Goal: Task Accomplishment & Management: Manage account settings

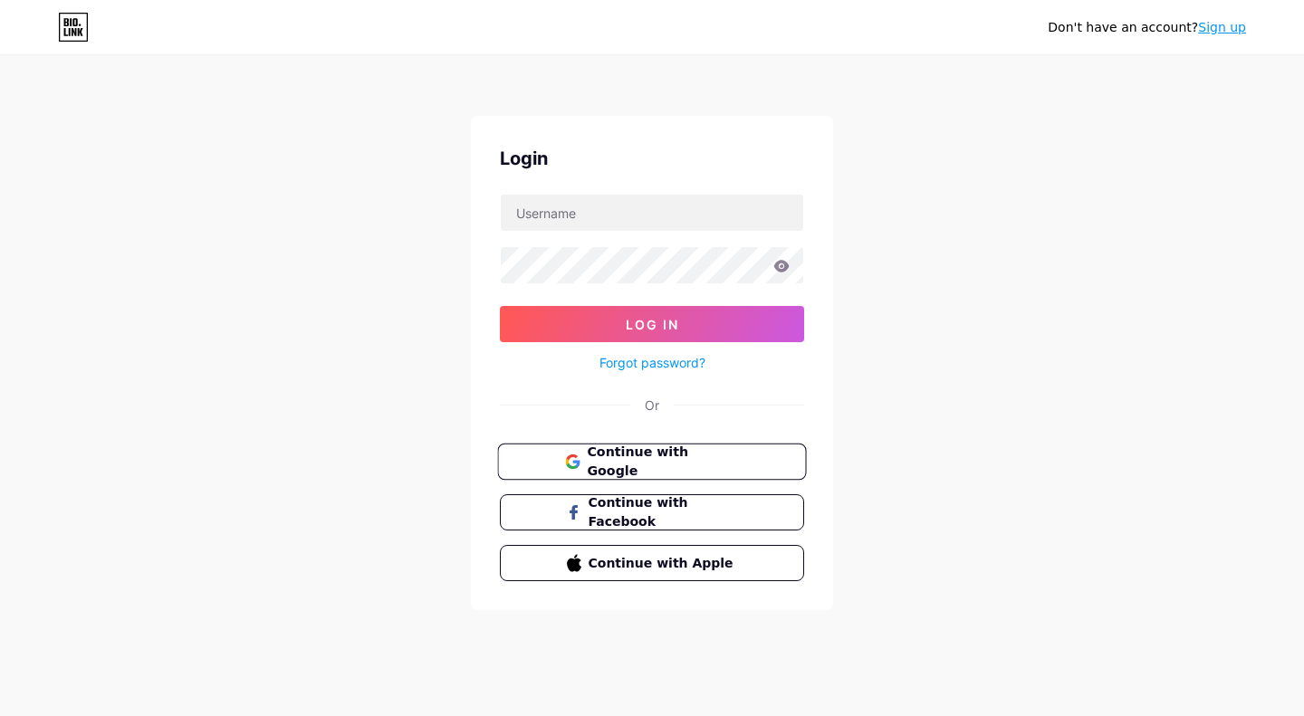
click at [590, 446] on button "Continue with Google" at bounding box center [651, 462] width 309 height 37
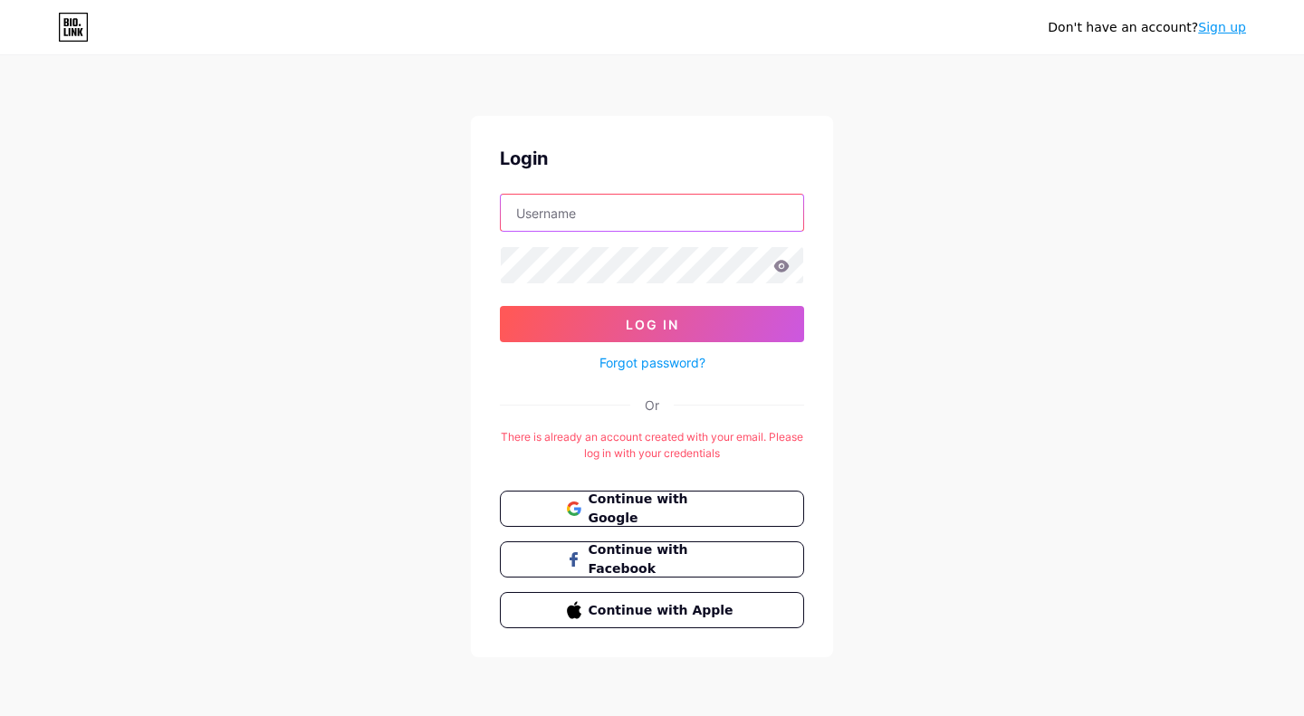
click at [654, 213] on input "text" at bounding box center [652, 213] width 302 height 36
type input "[EMAIL_ADDRESS][DOMAIN_NAME]"
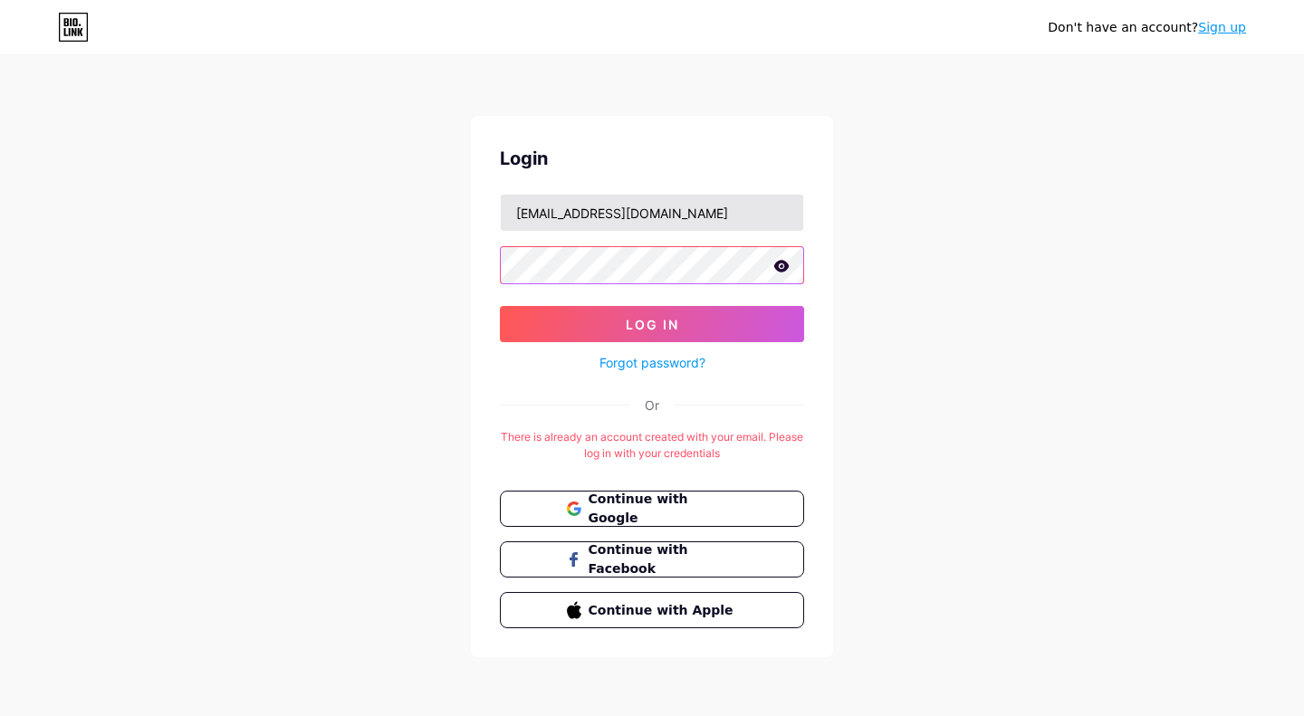
click at [500, 306] on button "Log In" at bounding box center [652, 324] width 304 height 36
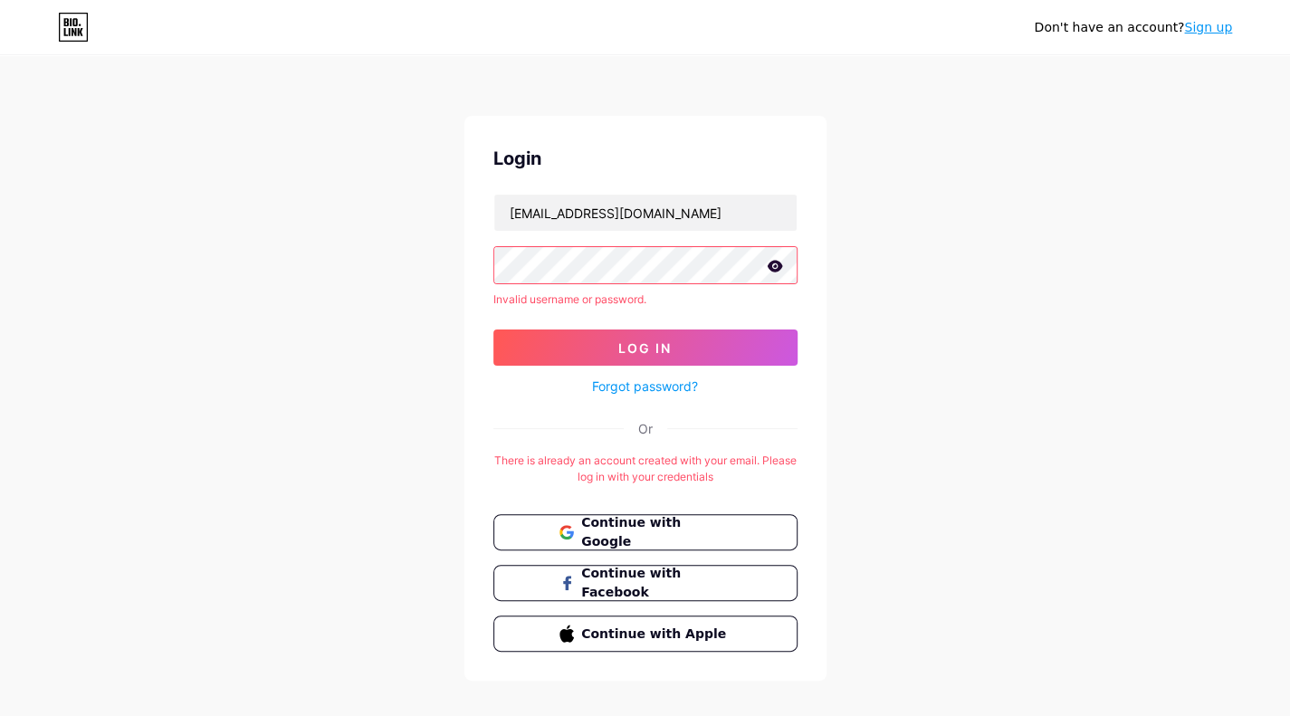
click at [771, 265] on icon at bounding box center [775, 266] width 16 height 13
click at [771, 265] on icon at bounding box center [774, 267] width 18 height 18
click at [660, 341] on span "Log In" at bounding box center [644, 347] width 53 height 15
click at [637, 386] on link "Forgot password?" at bounding box center [645, 386] width 106 height 19
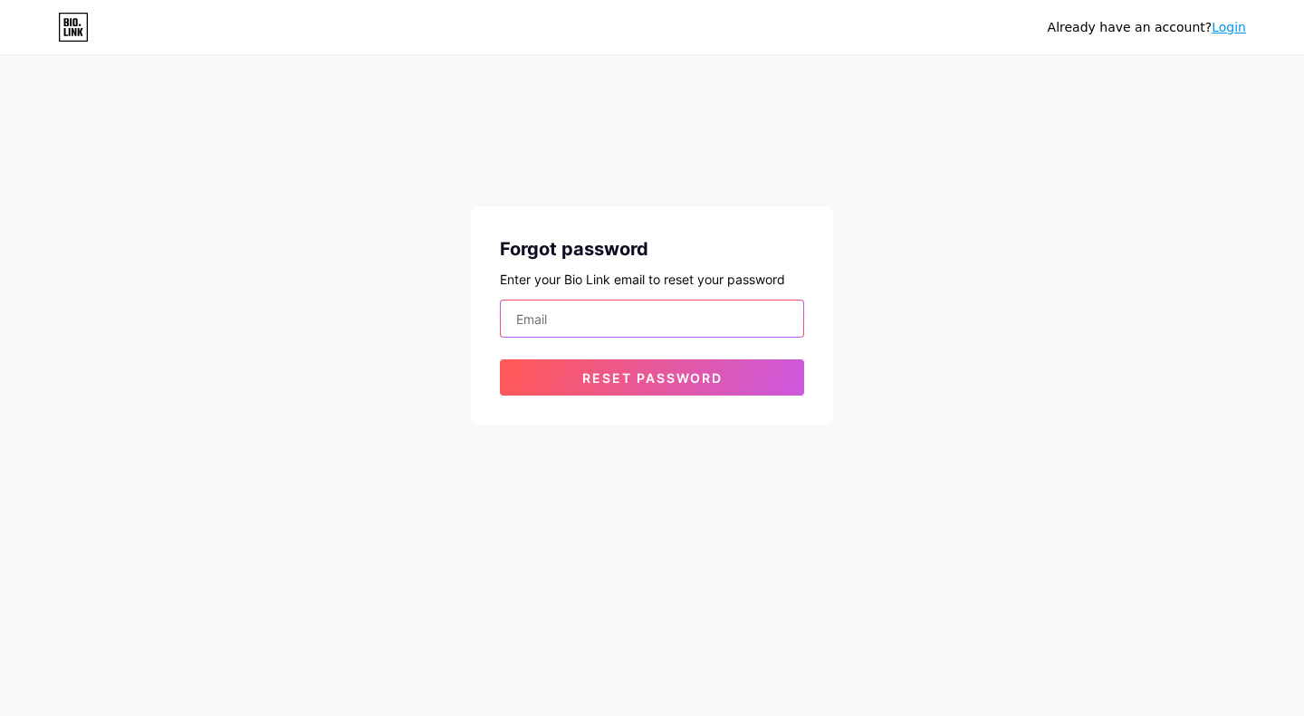
click at [679, 316] on input "email" at bounding box center [652, 319] width 302 height 36
type input "[EMAIL_ADDRESS][DOMAIN_NAME]"
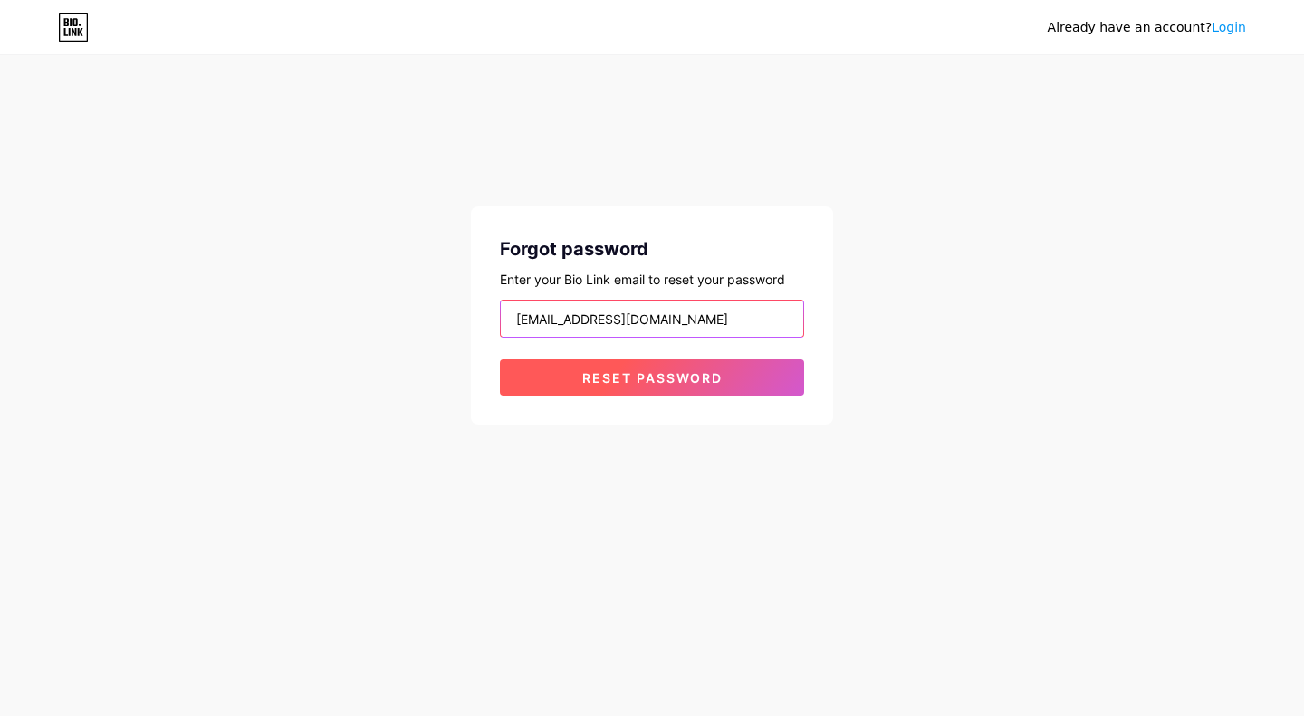
click at [500, 359] on button "Reset password" at bounding box center [652, 377] width 304 height 36
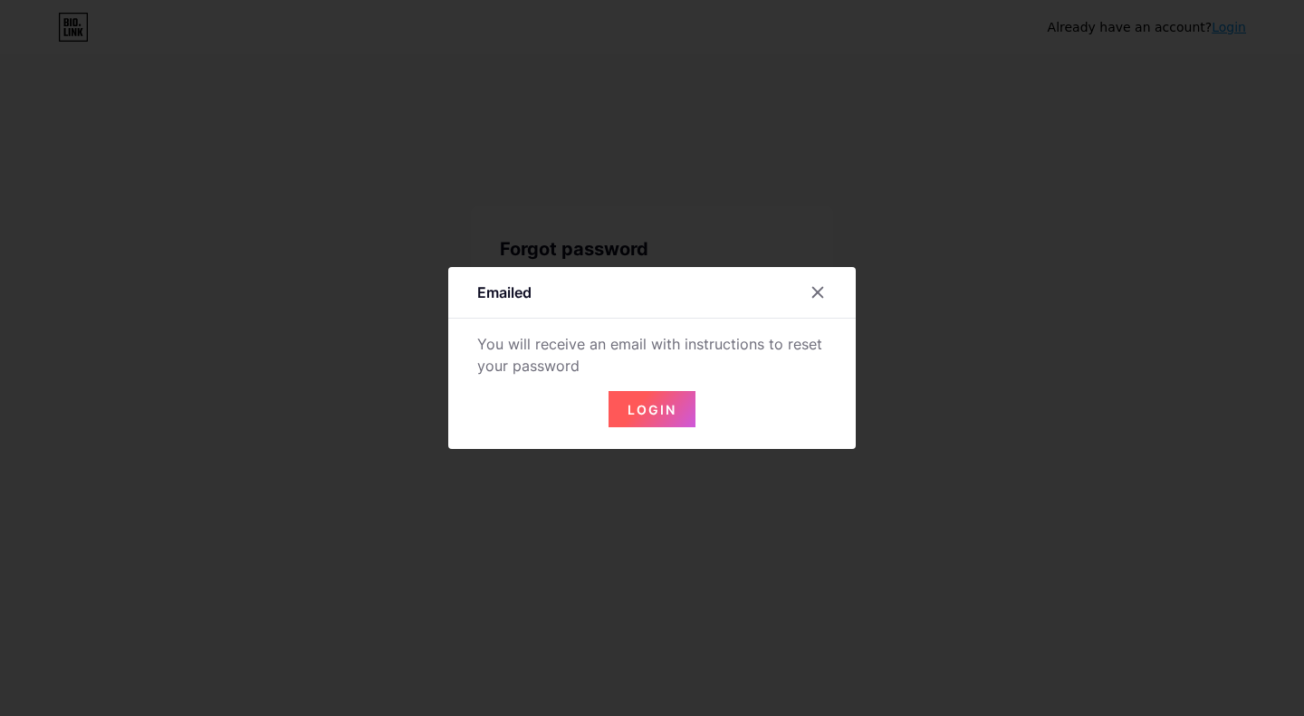
click at [652, 407] on span "Login" at bounding box center [651, 409] width 49 height 15
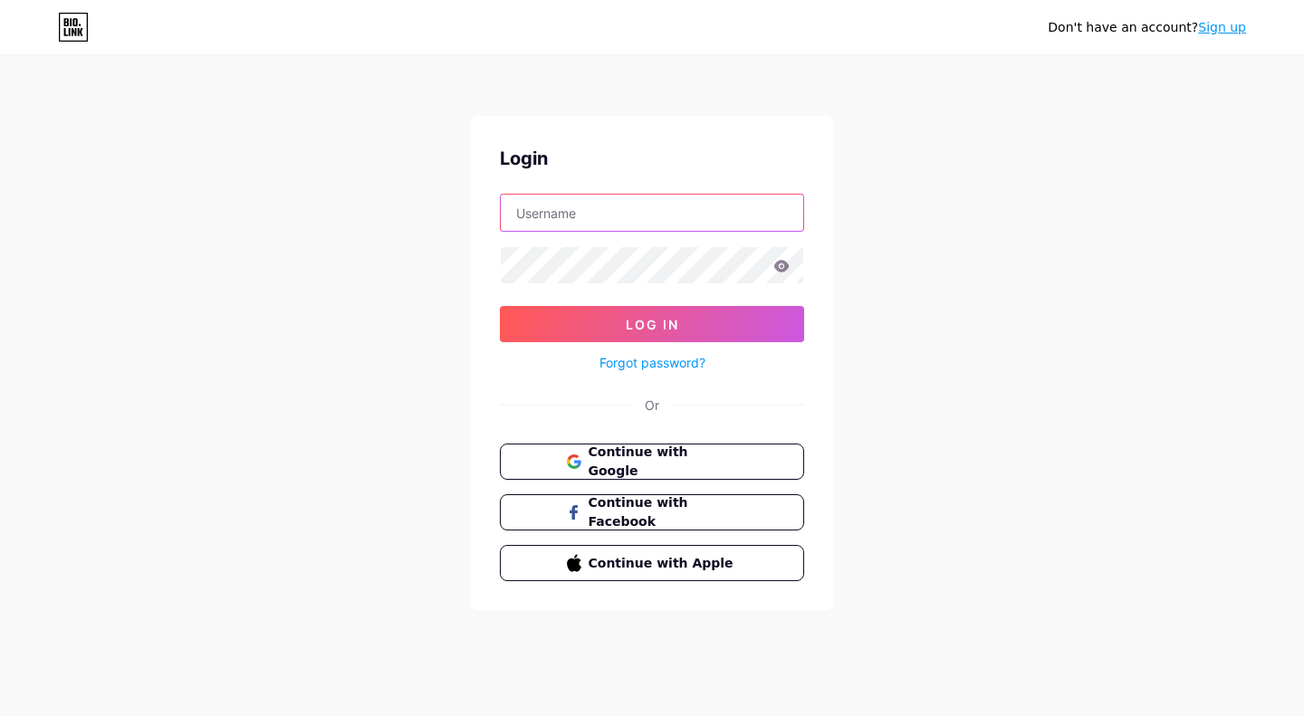
click at [628, 206] on input "text" at bounding box center [652, 213] width 302 height 36
type input "estacionesperanza8@gmail.com"
click at [500, 306] on button "Log In" at bounding box center [652, 324] width 304 height 36
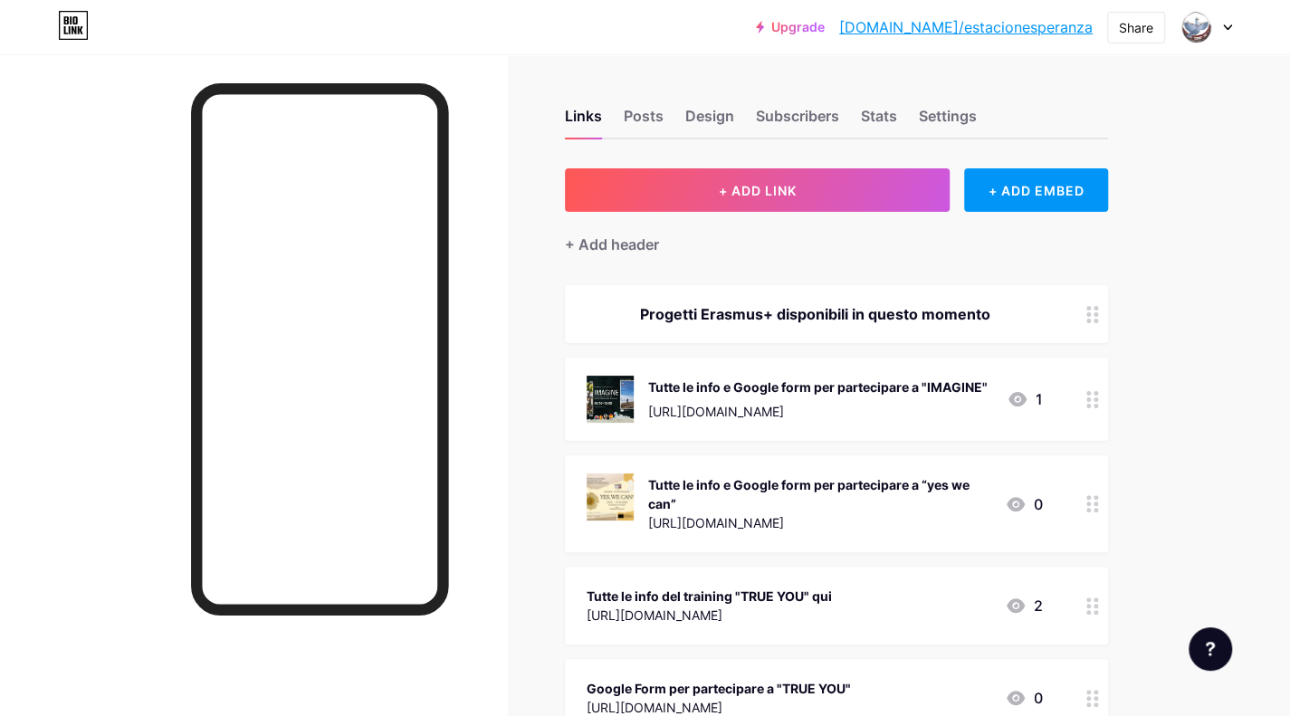
click at [1095, 408] on div at bounding box center [1092, 399] width 31 height 83
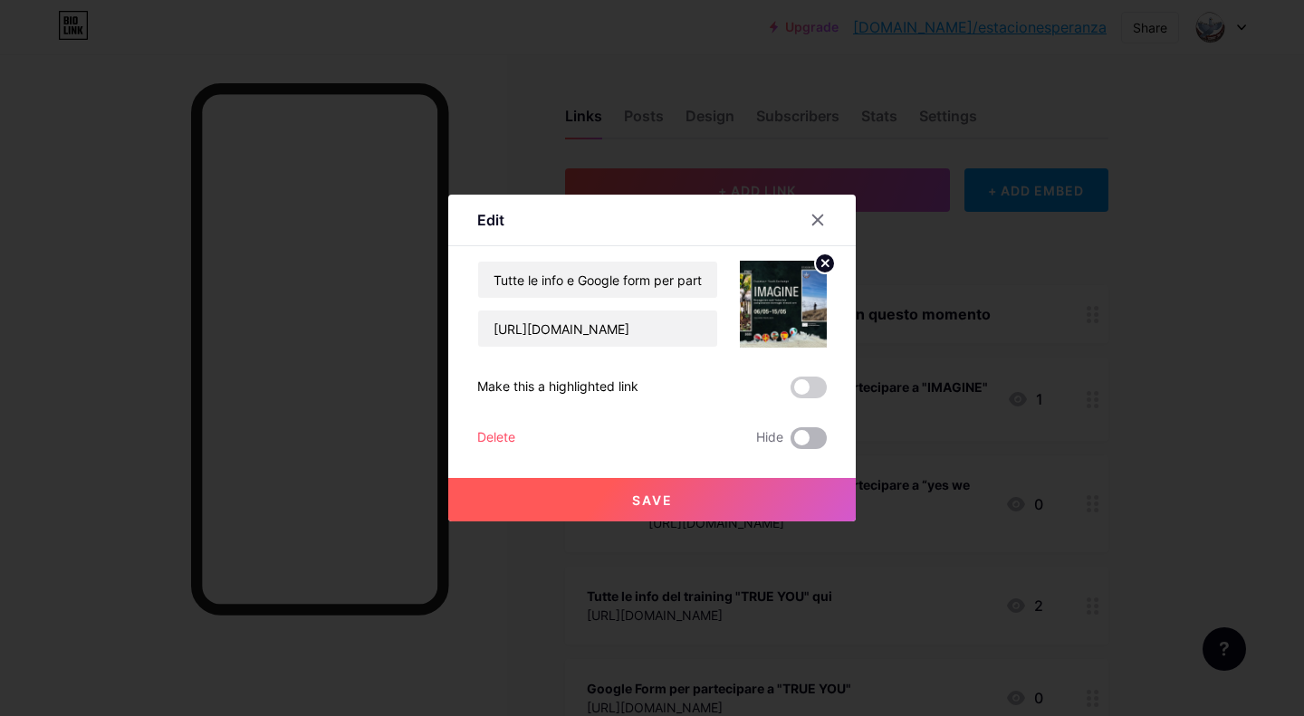
click at [804, 437] on span at bounding box center [808, 438] width 36 height 22
click at [790, 443] on input "checkbox" at bounding box center [790, 443] width 0 height 0
click at [662, 508] on button "Save" at bounding box center [651, 499] width 407 height 43
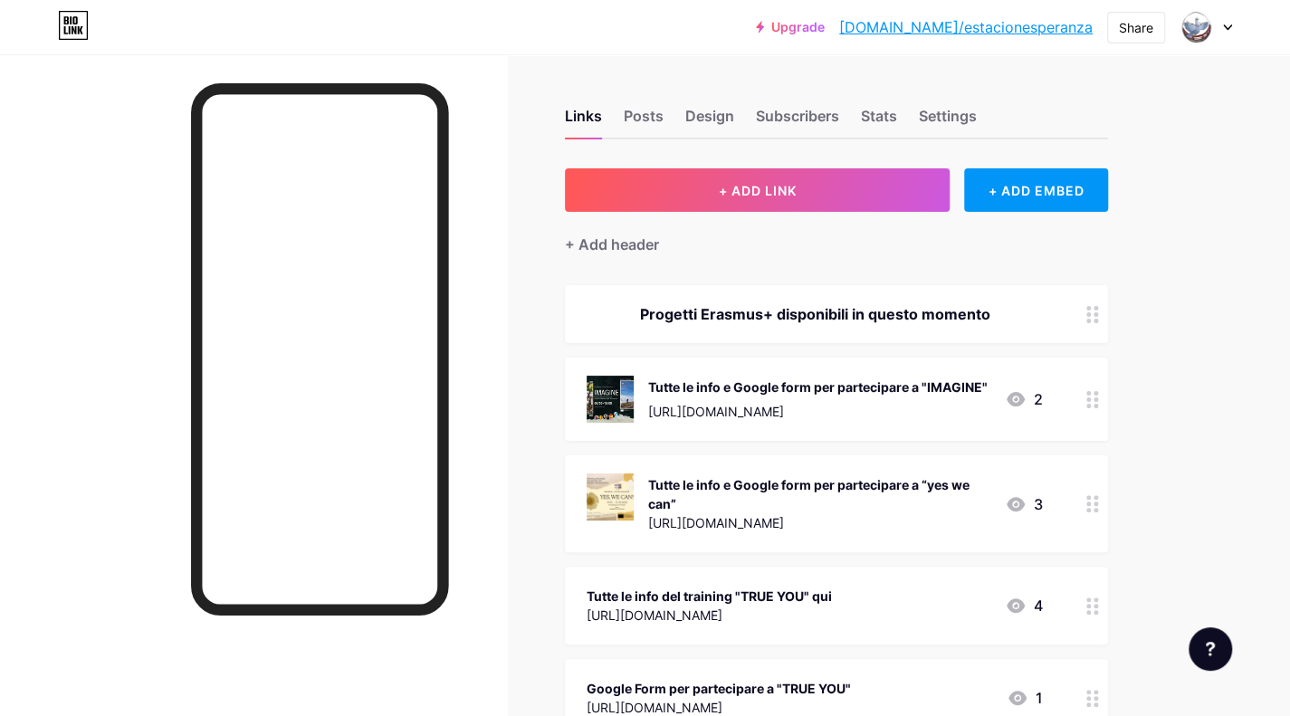
click at [1091, 512] on div at bounding box center [1092, 503] width 31 height 97
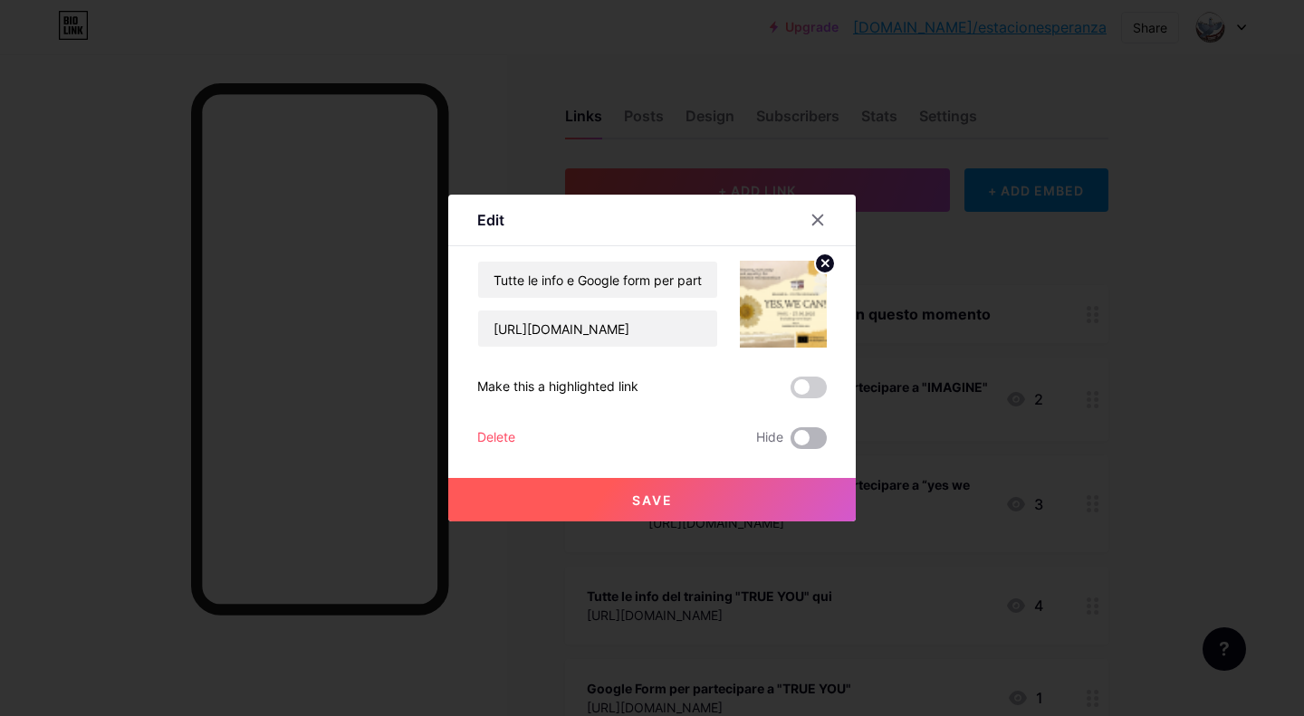
click at [808, 435] on span at bounding box center [808, 438] width 36 height 22
click at [790, 443] on input "checkbox" at bounding box center [790, 443] width 0 height 0
click at [659, 489] on button "Save" at bounding box center [651, 499] width 407 height 43
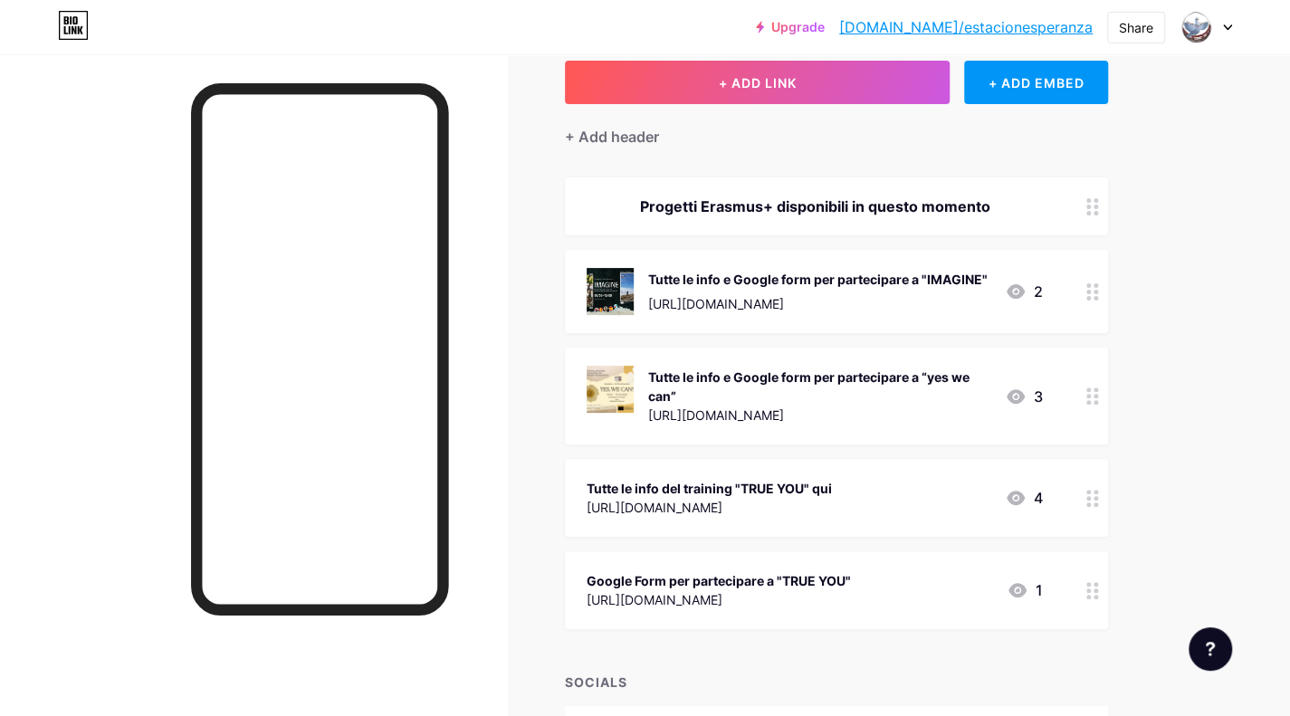
scroll to position [109, 0]
click at [1090, 501] on icon at bounding box center [1093, 497] width 13 height 17
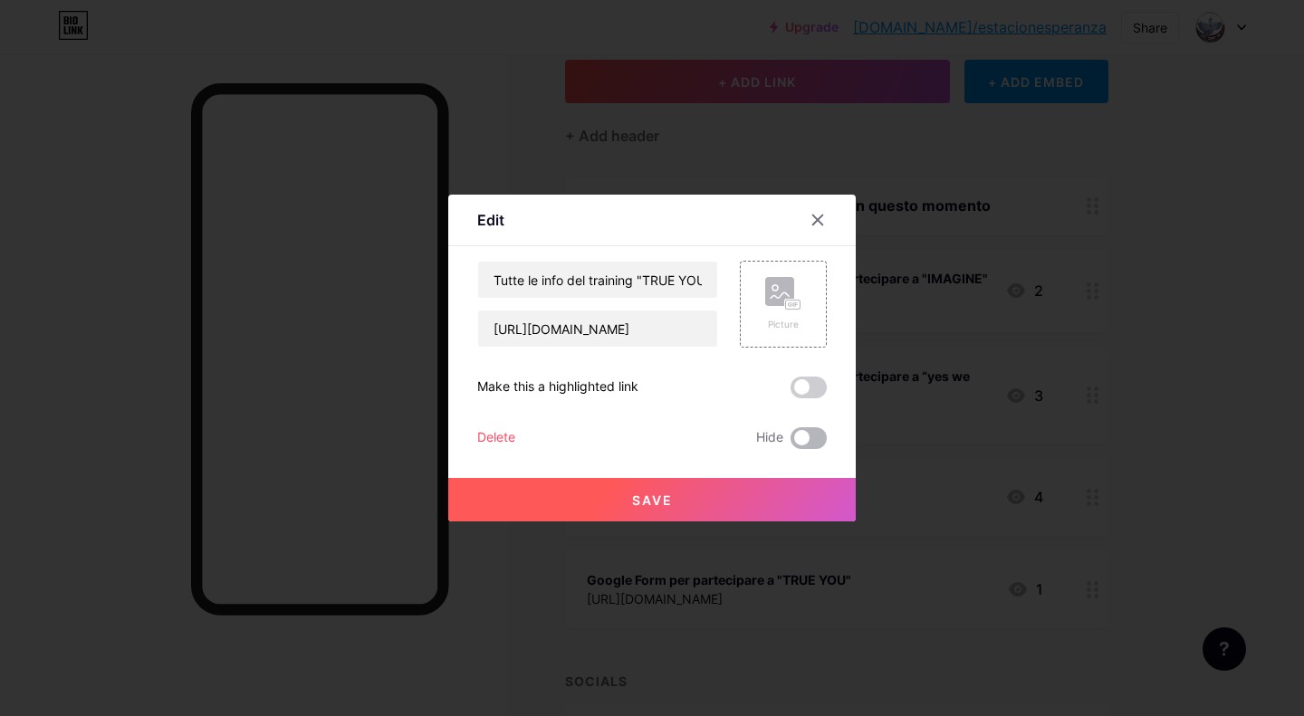
click at [808, 437] on span at bounding box center [808, 438] width 36 height 22
click at [790, 443] on input "checkbox" at bounding box center [790, 443] width 0 height 0
click at [675, 513] on button "Save" at bounding box center [651, 499] width 407 height 43
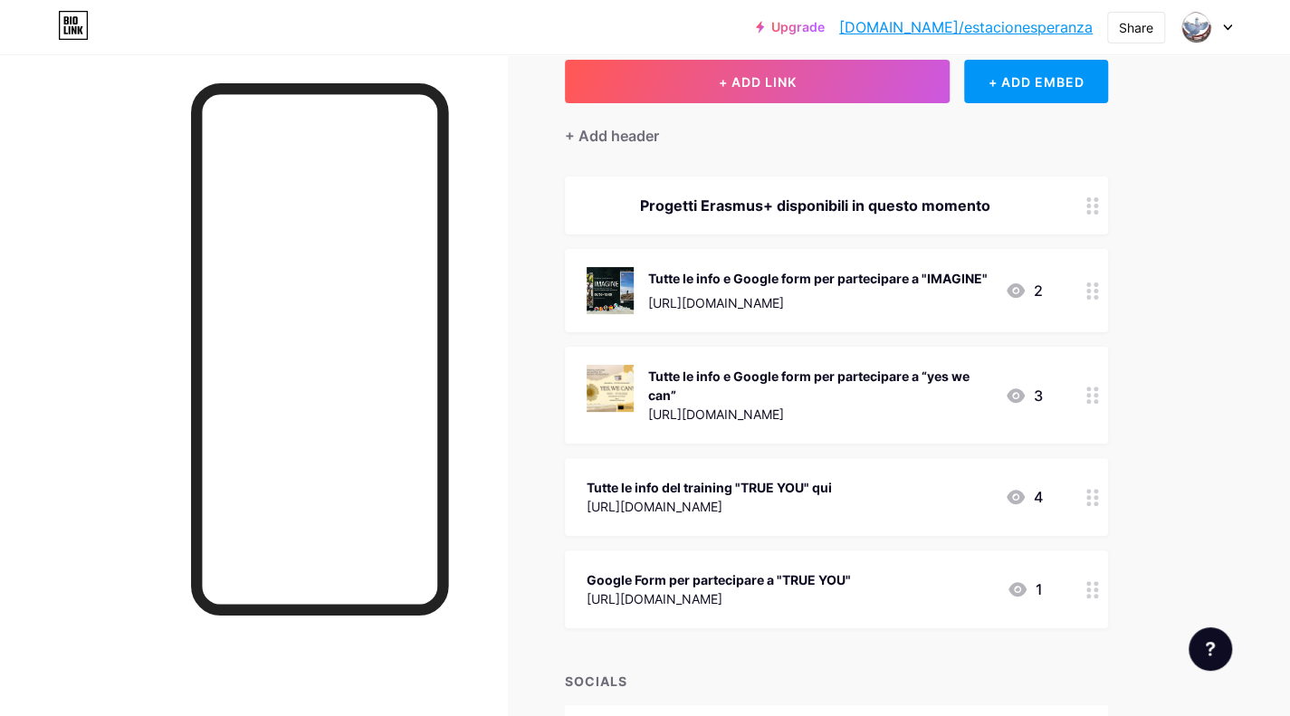
click at [1085, 586] on div at bounding box center [1092, 590] width 31 height 78
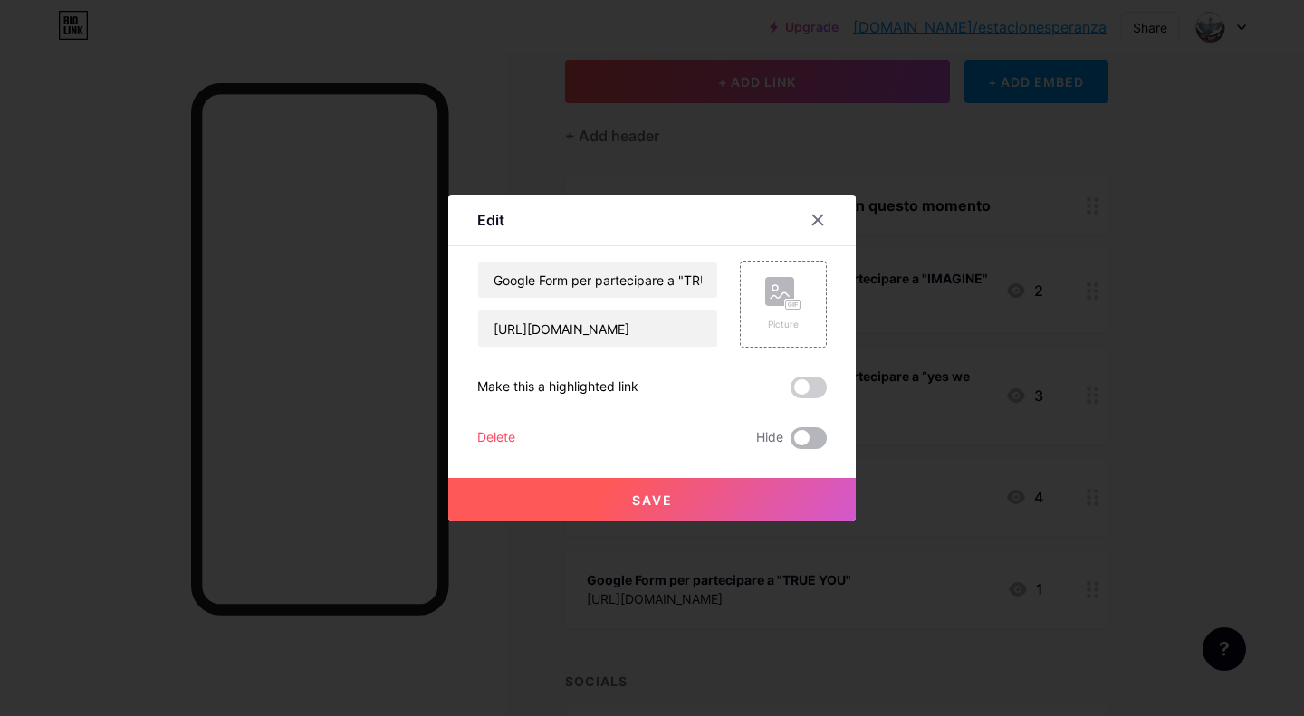
click at [800, 434] on span at bounding box center [808, 438] width 36 height 22
click at [790, 443] on input "checkbox" at bounding box center [790, 443] width 0 height 0
click at [668, 501] on span "Save" at bounding box center [652, 500] width 41 height 15
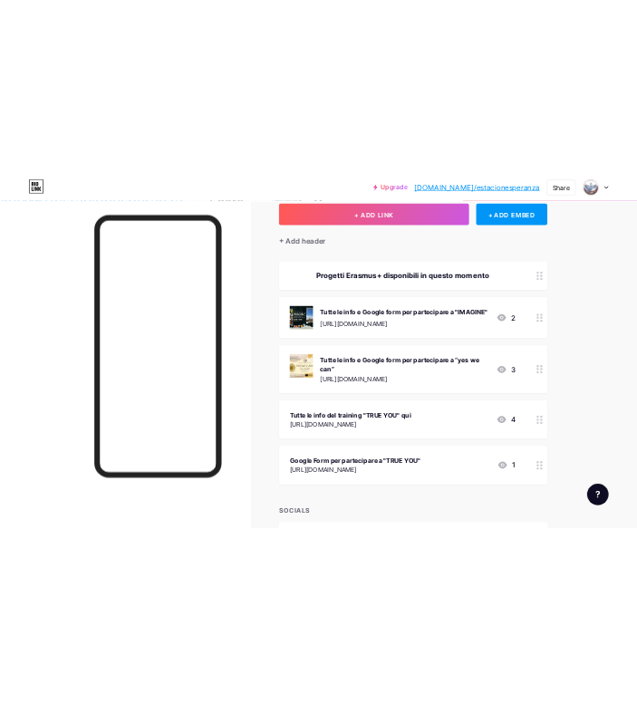
scroll to position [0, 0]
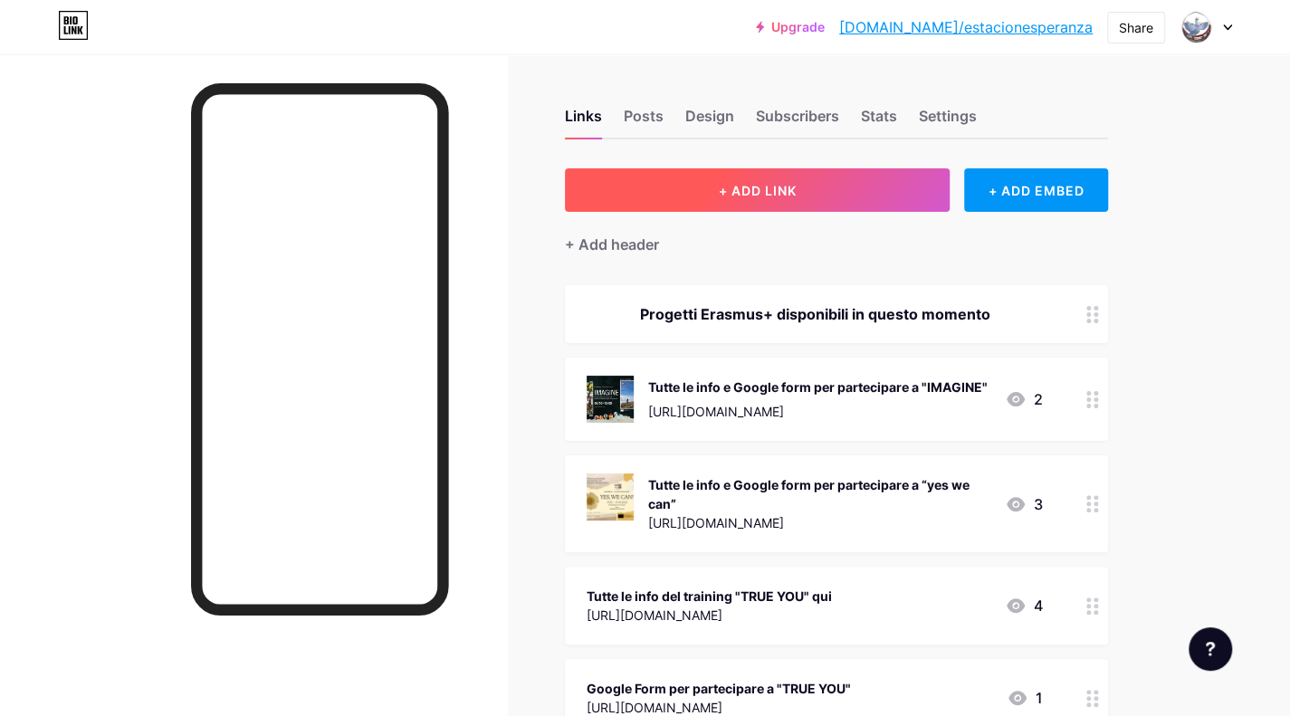
click at [742, 191] on span "+ ADD LINK" at bounding box center [757, 190] width 78 height 15
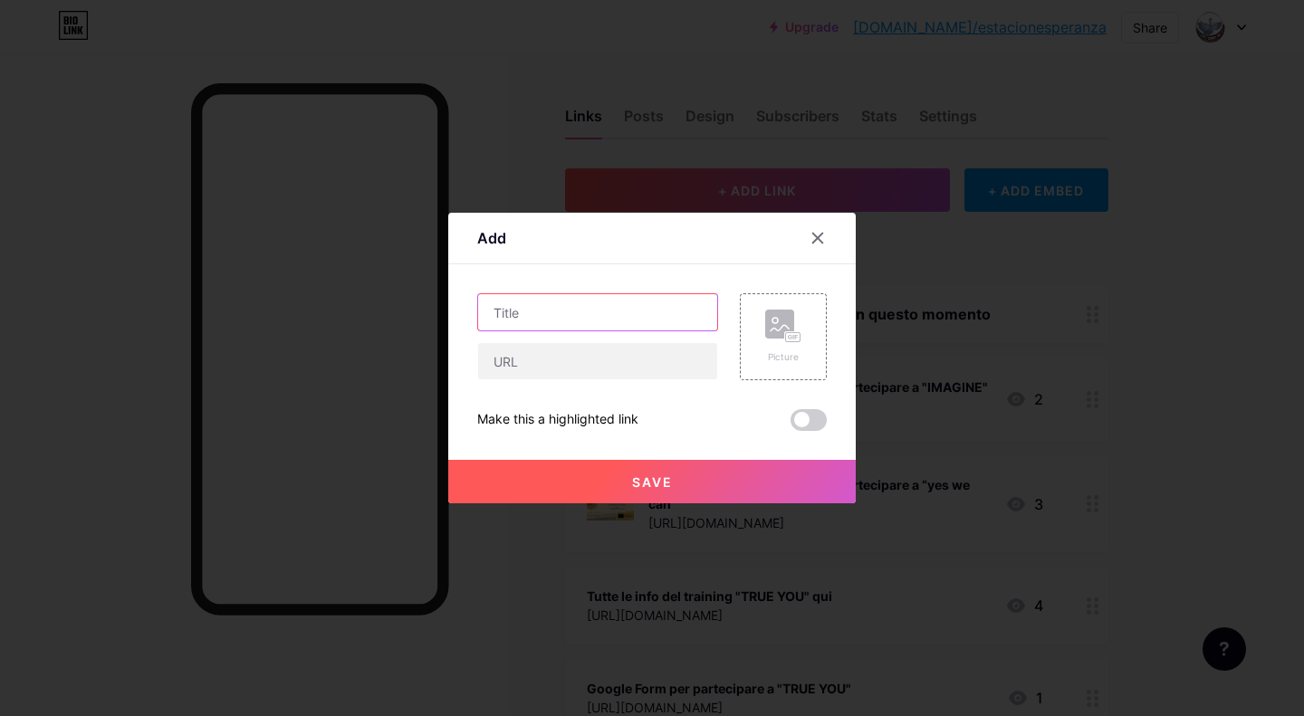
click at [607, 327] on input "text" at bounding box center [597, 312] width 239 height 36
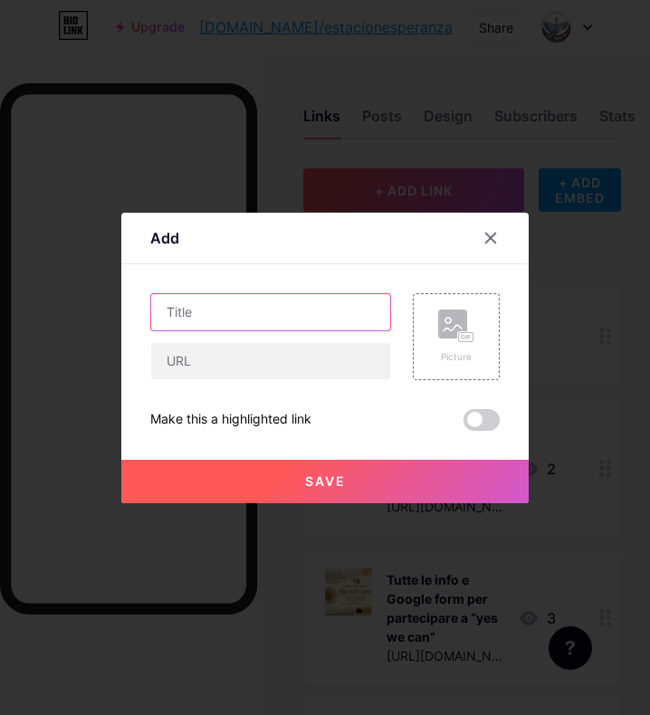
click at [213, 321] on input "text" at bounding box center [270, 312] width 239 height 36
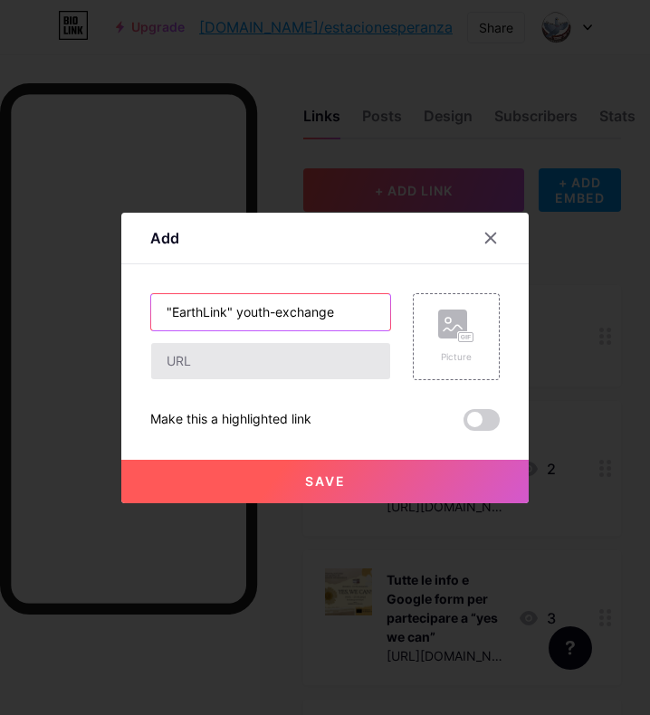
type input ""EarthLink" youth-exchange"
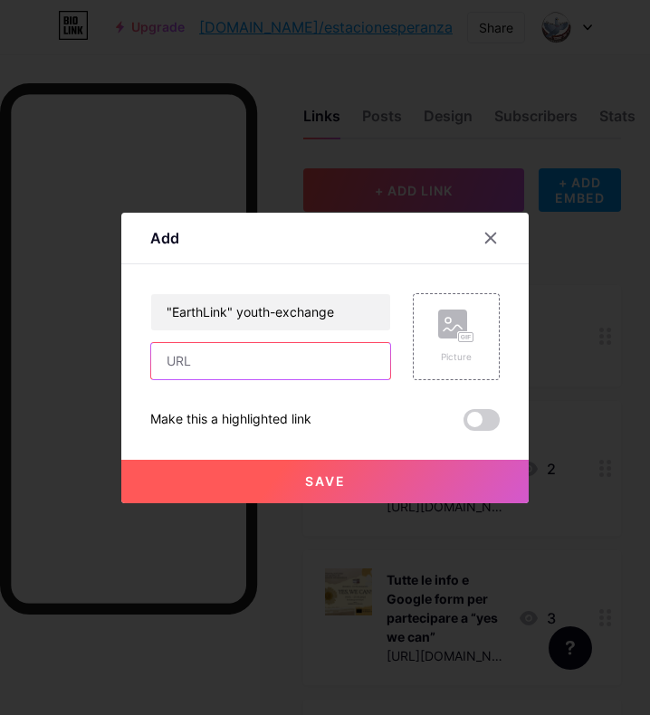
click at [234, 357] on input "text" at bounding box center [270, 361] width 239 height 36
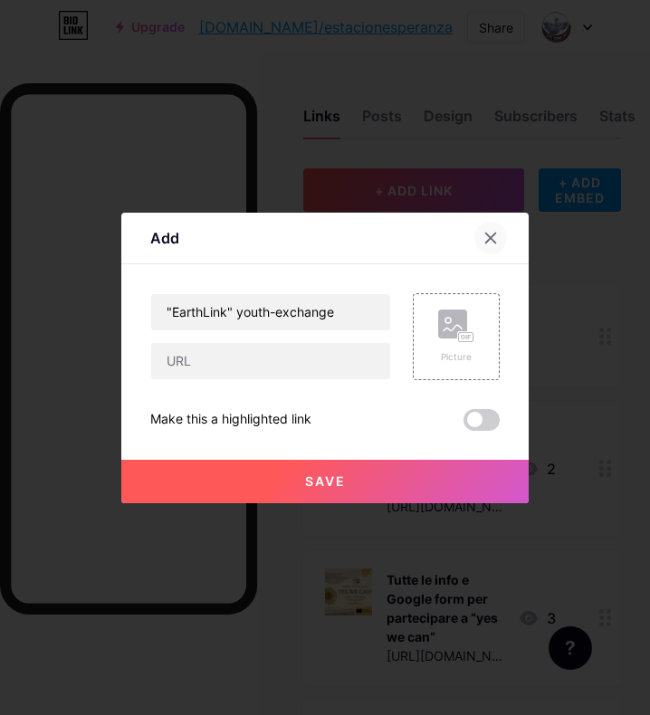
click at [482, 236] on div at bounding box center [490, 238] width 33 height 33
